Goal: Book appointment/travel/reservation

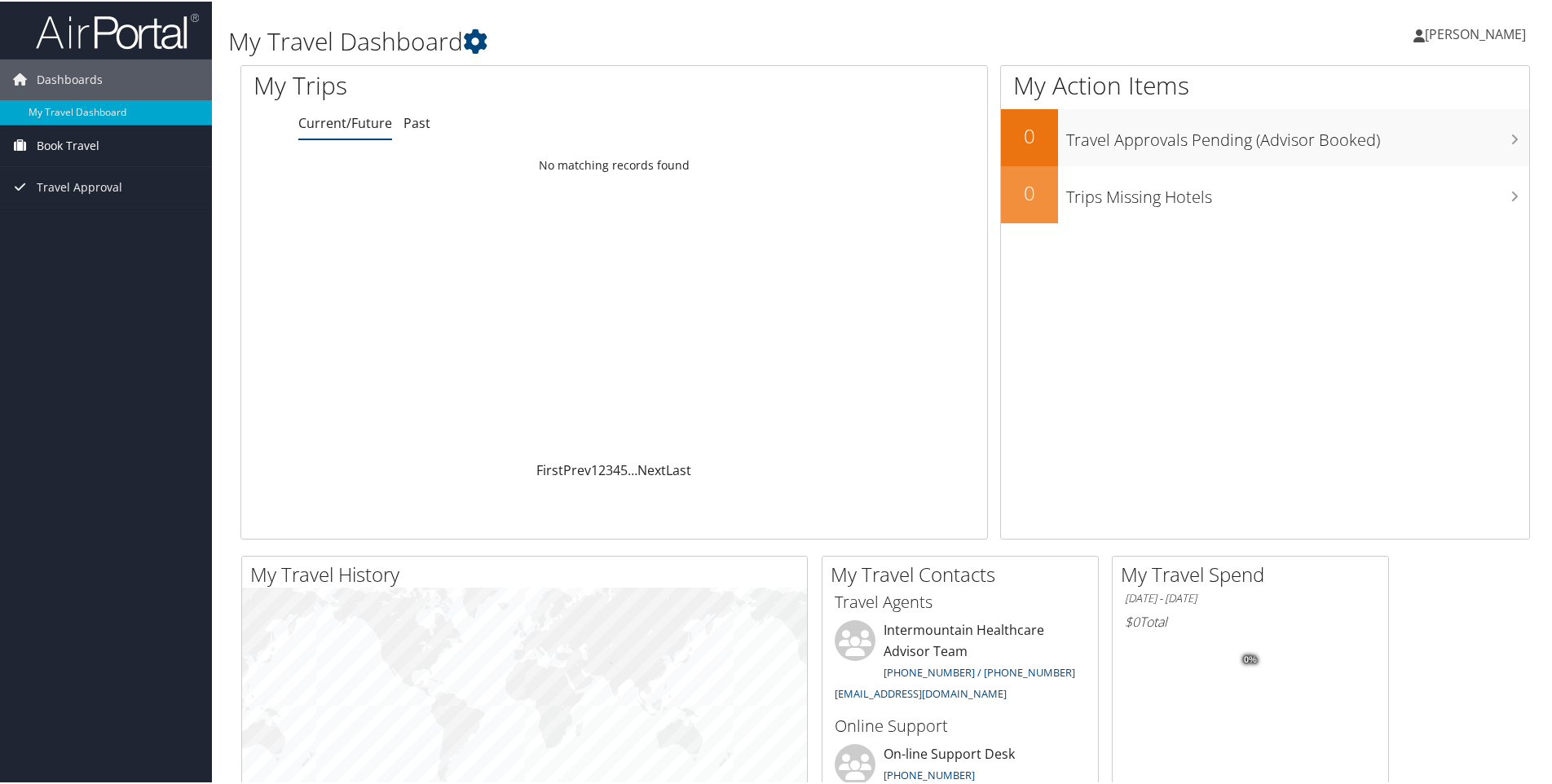
click at [63, 136] on span "Book Travel" at bounding box center [68, 145] width 63 height 41
click at [73, 200] on link "Book/Manage Online Trips" at bounding box center [106, 202] width 212 height 24
